Goal: Book appointment/travel/reservation

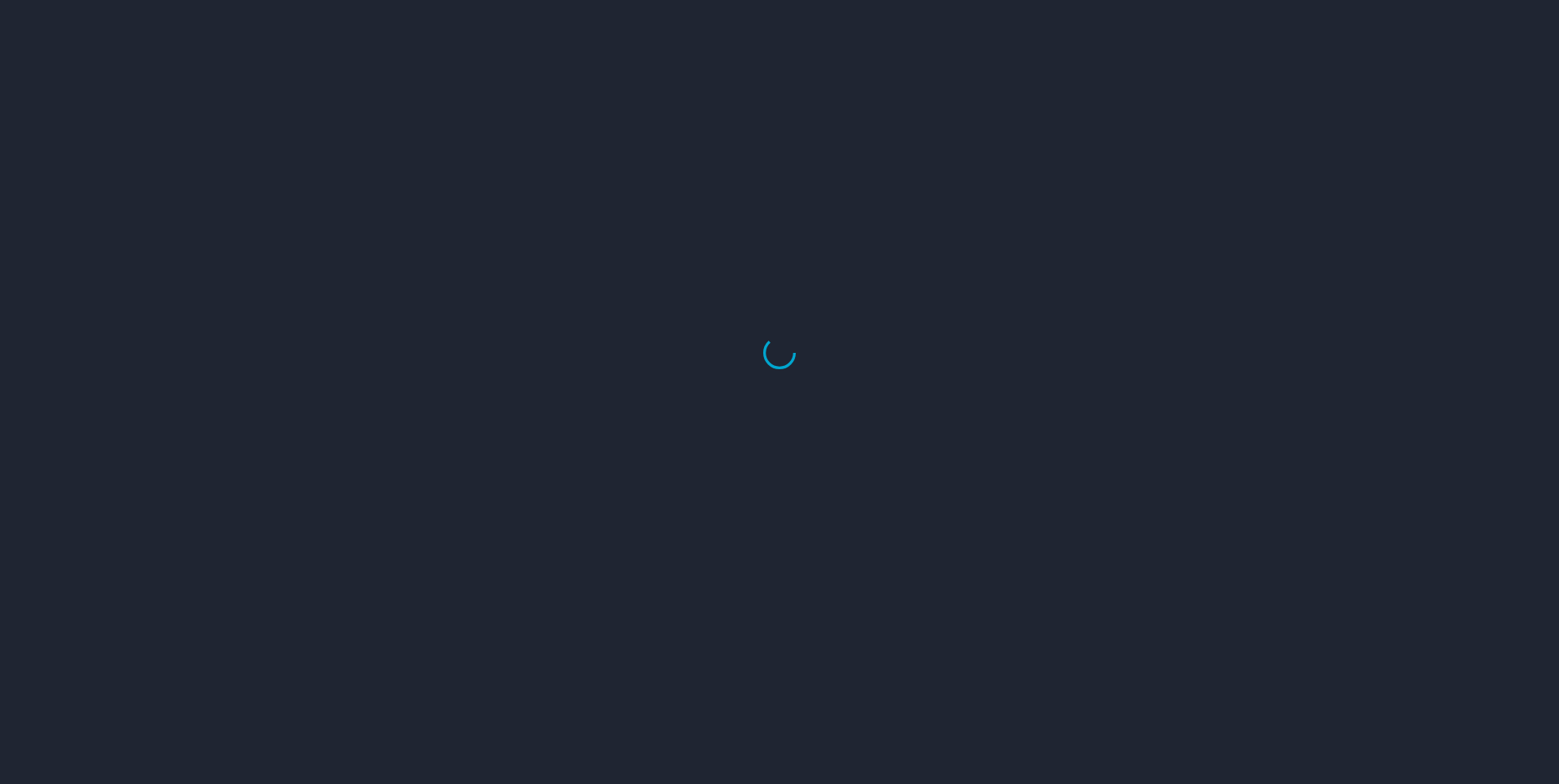
select select "US"
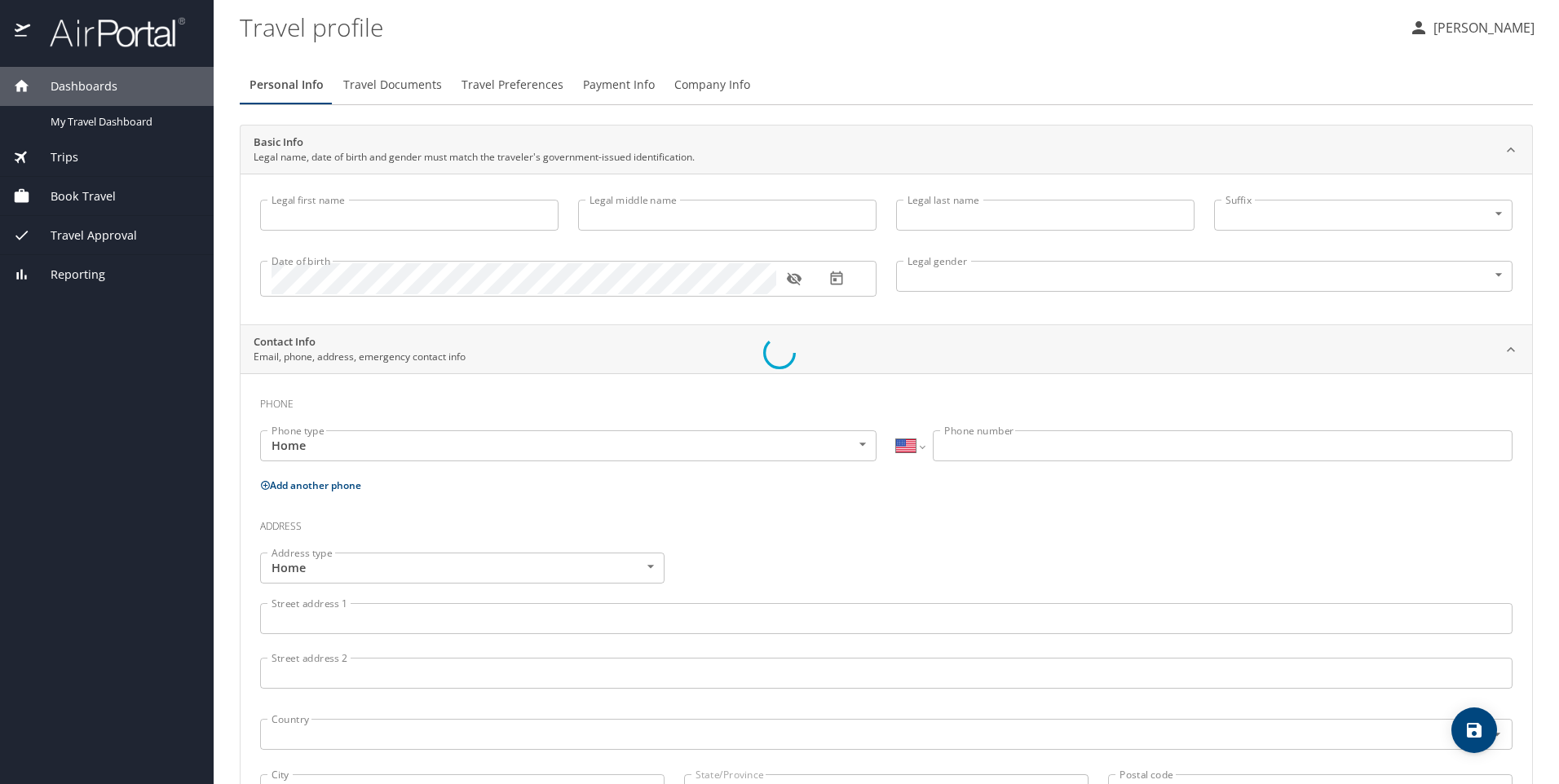
type input "Ayana"
type input "Ussery"
type input "Female"
select select "US"
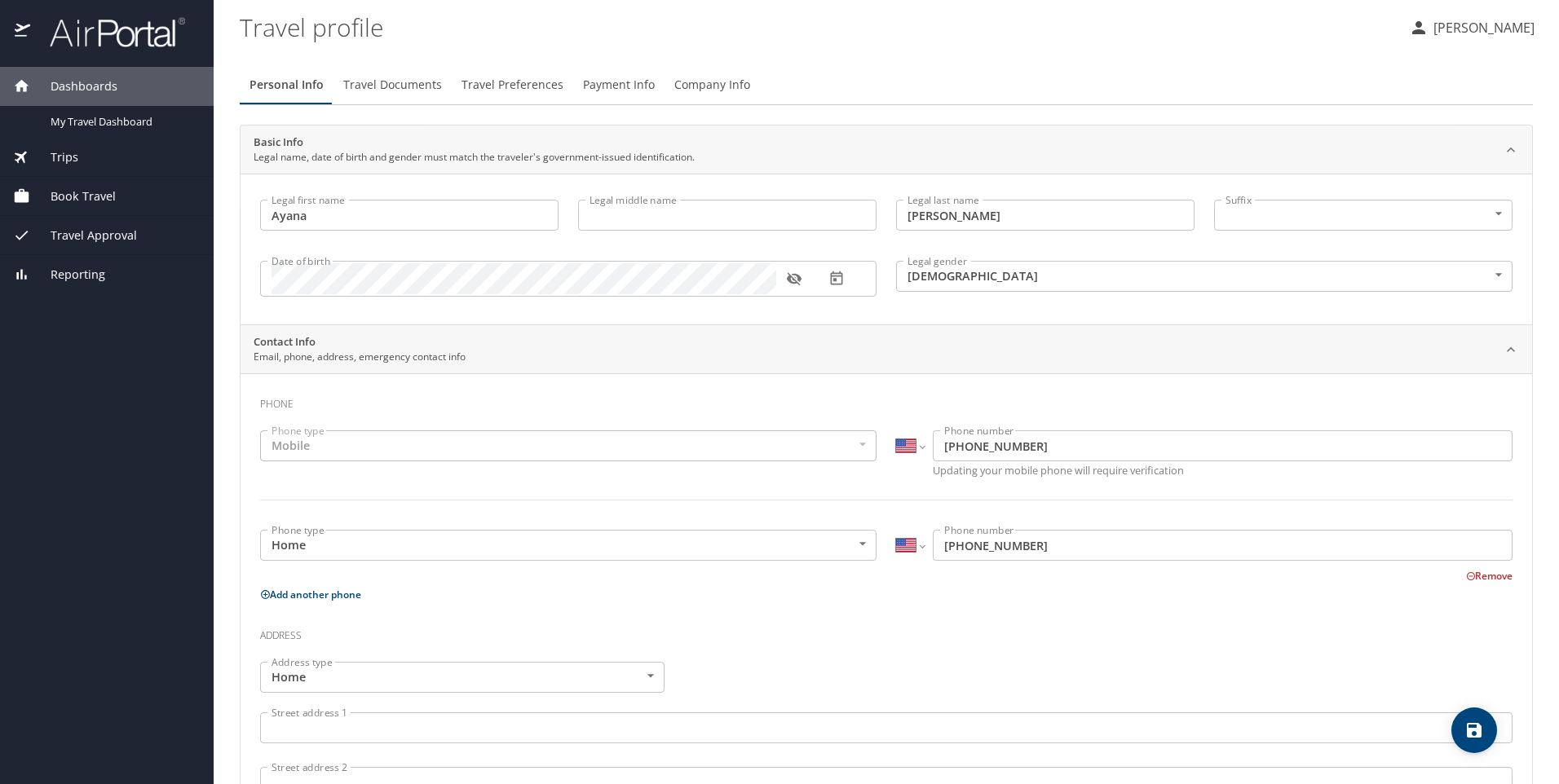
click at [71, 160] on span "Trips" at bounding box center [53, 157] width 48 height 18
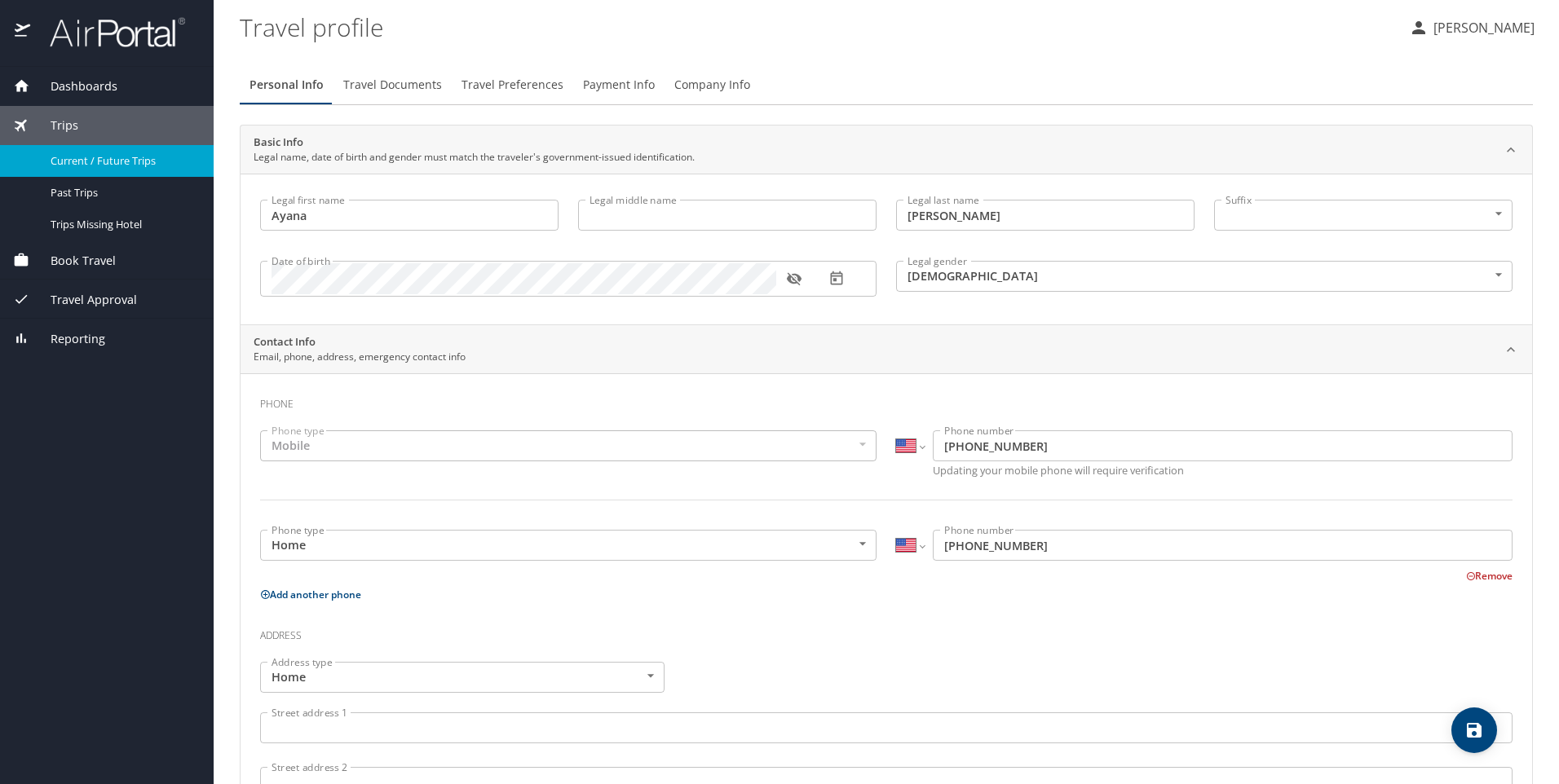
click at [77, 165] on span "Current / Future Trips" at bounding box center [122, 161] width 144 height 15
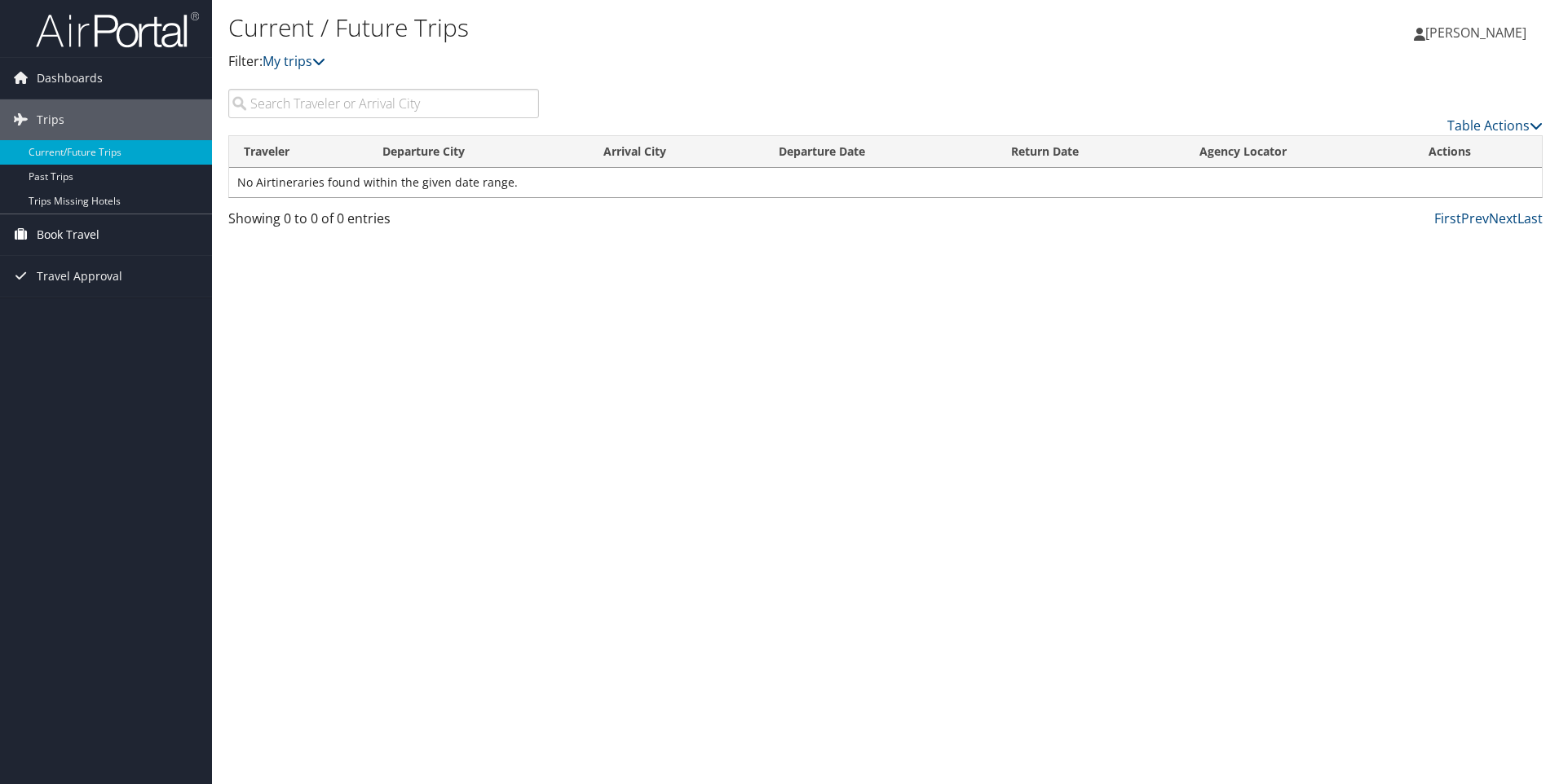
click at [72, 238] on span "Book Travel" at bounding box center [69, 235] width 63 height 41
click at [76, 312] on link "Book/Manage Online Trips" at bounding box center [106, 316] width 212 height 24
